Goal: Navigation & Orientation: Find specific page/section

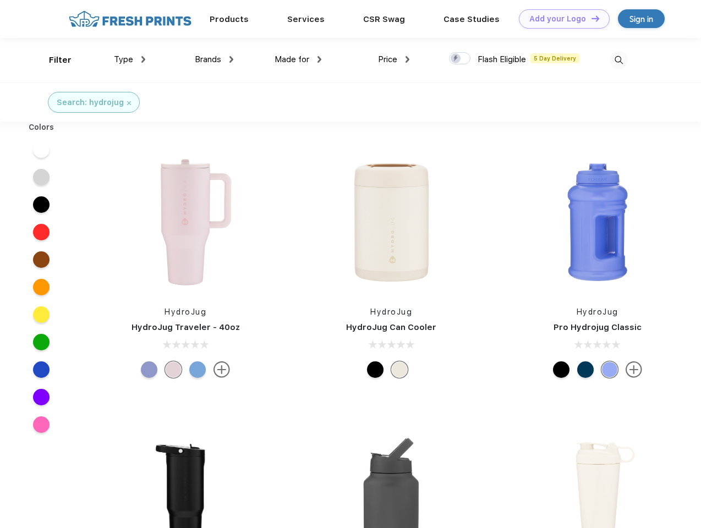
click at [560, 19] on link "Add your Logo Design Tool" at bounding box center [564, 18] width 91 height 19
click at [0, 0] on div "Design Tool" at bounding box center [0, 0] width 0 height 0
click at [590, 18] on link "Add your Logo Design Tool" at bounding box center [564, 18] width 91 height 19
click at [53, 60] on div "Filter" at bounding box center [60, 60] width 23 height 13
click at [130, 59] on span "Type" at bounding box center [123, 59] width 19 height 10
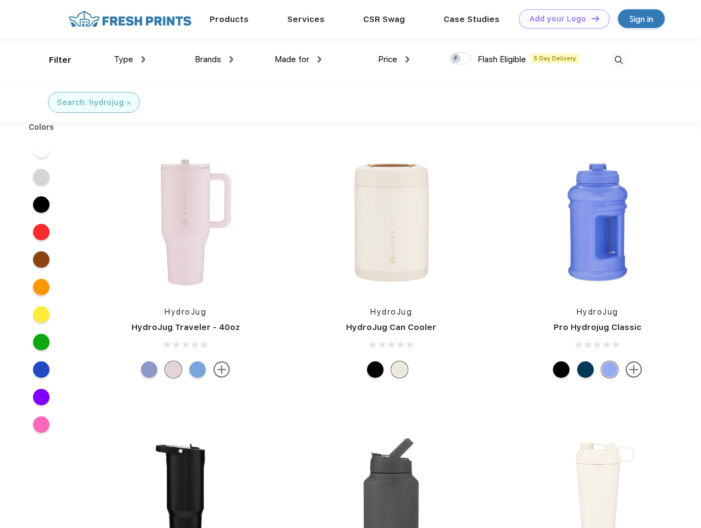
click at [214, 59] on span "Brands" at bounding box center [208, 59] width 26 height 10
click at [298, 59] on span "Made for" at bounding box center [291, 59] width 35 height 10
click at [394, 59] on span "Price" at bounding box center [387, 59] width 19 height 10
click at [460, 59] on div at bounding box center [459, 58] width 21 height 12
click at [456, 59] on input "checkbox" at bounding box center [452, 55] width 7 height 7
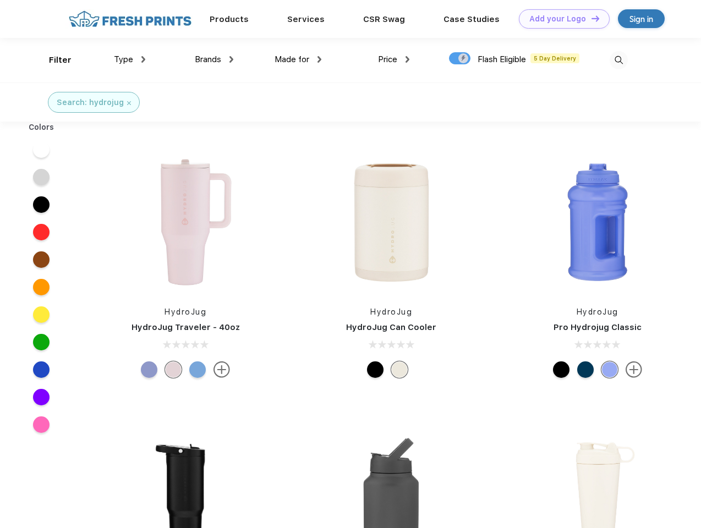
click at [618, 60] on img at bounding box center [618, 60] width 18 height 18
